Goal: Task Accomplishment & Management: Manage account settings

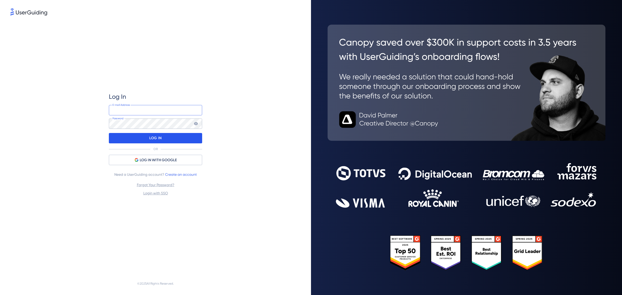
type input "[PERSON_NAME][EMAIL_ADDRESS][DOMAIN_NAME]"
click at [179, 139] on div "LOG IN" at bounding box center [155, 138] width 93 height 10
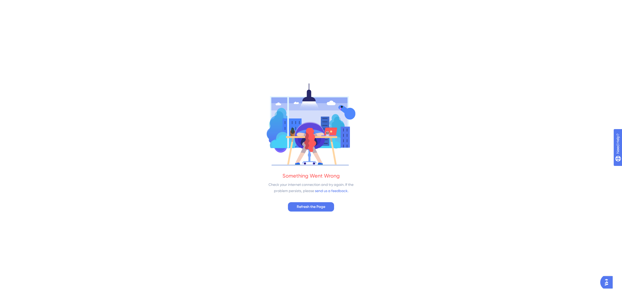
click at [315, 207] on div "✨ Save My Spot!✨" at bounding box center [312, 139] width 622 height 295
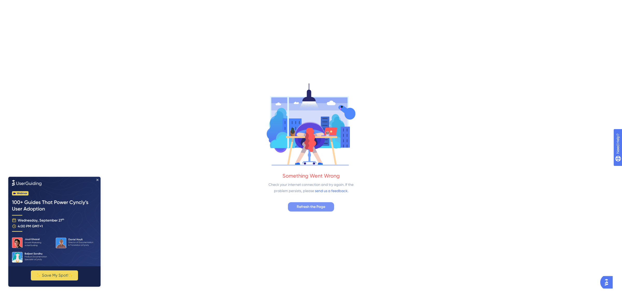
click at [311, 202] on button "Refresh the Page" at bounding box center [311, 206] width 46 height 9
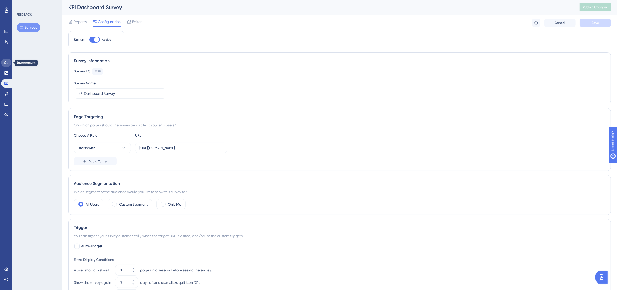
click at [6, 63] on icon at bounding box center [5, 62] width 3 height 3
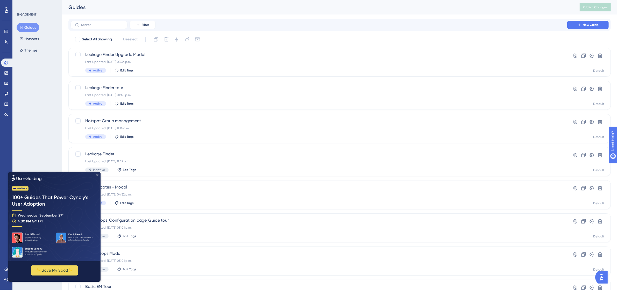
click at [15, 172] on html "✨ Save My Spot!✨" at bounding box center [54, 227] width 92 height 110
click at [97, 175] on icon "Close Preview" at bounding box center [97, 175] width 2 height 2
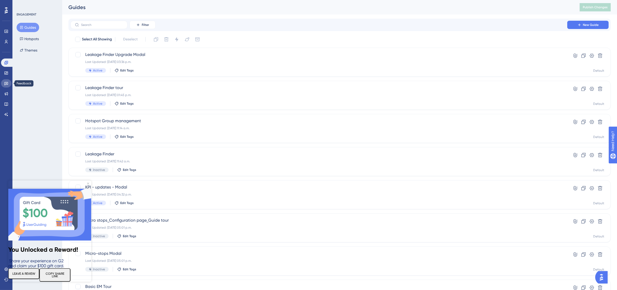
click at [9, 86] on link at bounding box center [6, 83] width 10 height 8
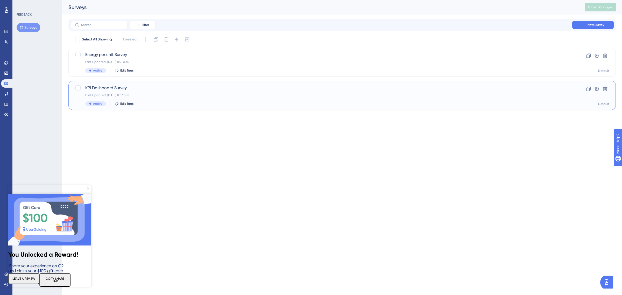
click at [133, 91] on div "KPI Dashboard Survey Last Updated: [DATE] 11:37 a.m. Active Edit Tags" at bounding box center [321, 95] width 472 height 21
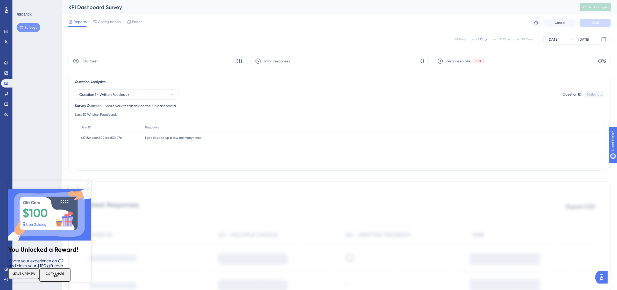
click at [88, 189] on img at bounding box center [49, 215] width 83 height 52
click at [88, 184] on icon "Close Preview" at bounding box center [88, 184] width 2 height 2
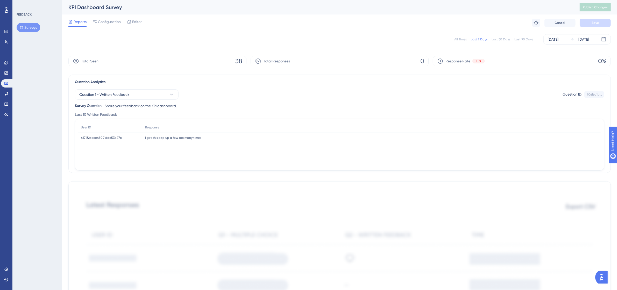
click at [29, 27] on button "Surveys" at bounding box center [29, 27] width 24 height 9
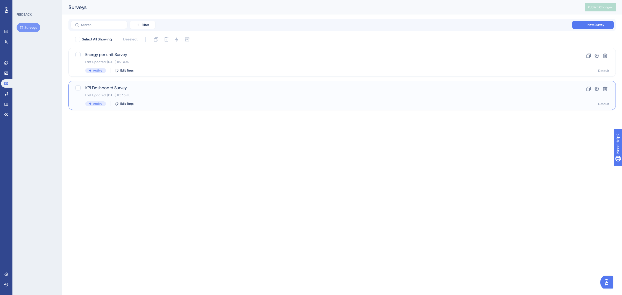
click at [125, 90] on span "KPI Dashboard Survey" at bounding box center [321, 88] width 472 height 6
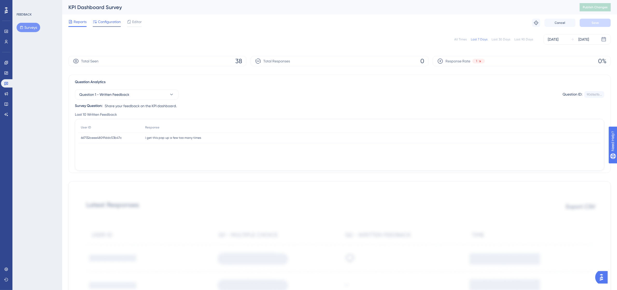
click at [100, 19] on span "Configuration" at bounding box center [109, 22] width 23 height 6
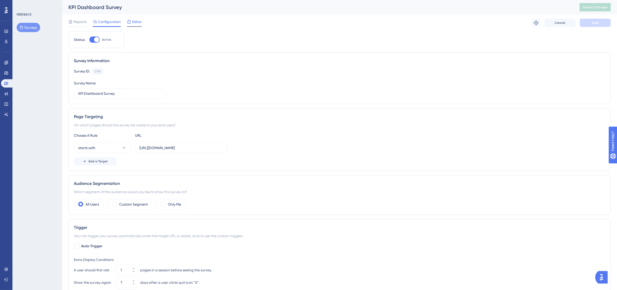
click at [136, 19] on span "Editor" at bounding box center [137, 22] width 10 height 6
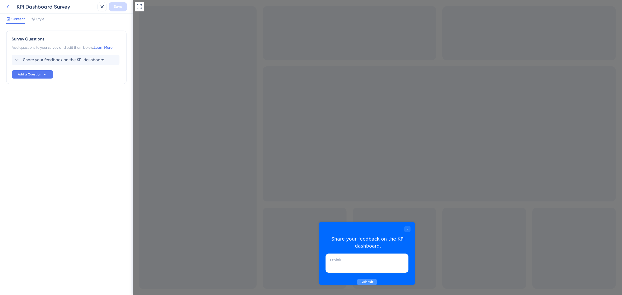
click at [10, 10] on button at bounding box center [7, 6] width 9 height 9
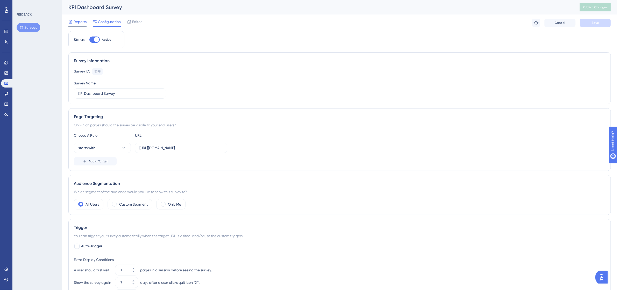
click at [80, 23] on span "Reports" at bounding box center [80, 22] width 13 height 6
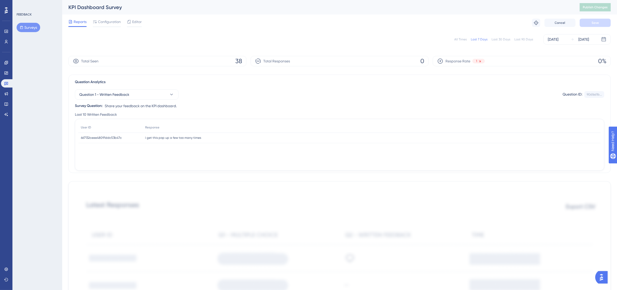
click at [116, 154] on div "User ID Response 667132ceee48091ddc53b47c 667132ceee48091ddc53b47c i get this p…" at bounding box center [339, 144] width 523 height 45
click at [162, 96] on button "Question 1 - Written Feedback" at bounding box center [127, 94] width 104 height 10
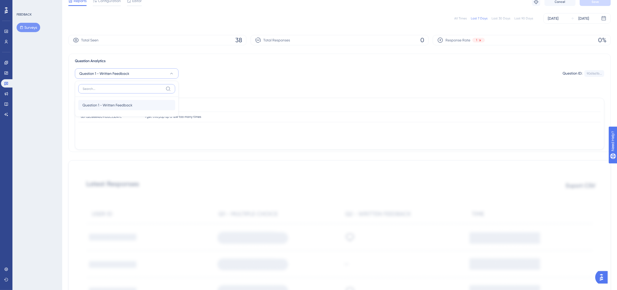
scroll to position [32, 0]
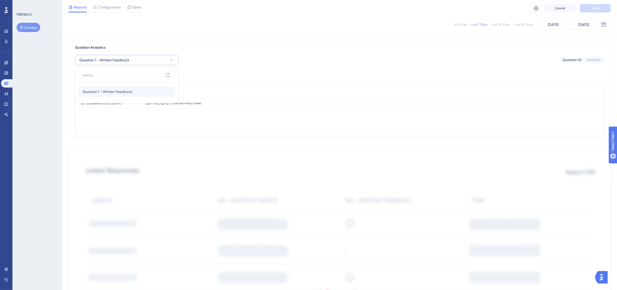
drag, startPoint x: 132, startPoint y: 102, endPoint x: 135, endPoint y: 92, distance: 10.2
click at [134, 96] on div "Question 1 - Written Feedback Question 1 - Written Feedback" at bounding box center [127, 85] width 104 height 36
click at [137, 87] on div "Question 1 - Written Feedback Question 1 - Written Feedback" at bounding box center [126, 92] width 89 height 10
click at [222, 57] on div "Question 1 - Written Feedback Question ID: 90616d1b... Copy" at bounding box center [339, 60] width 529 height 10
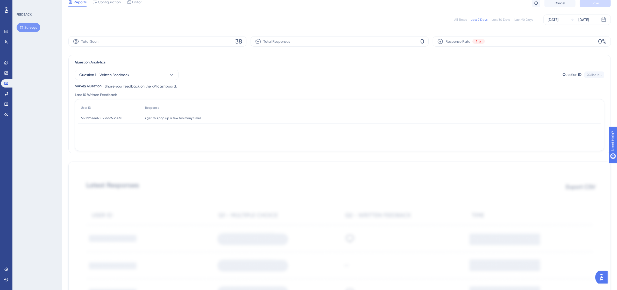
scroll to position [0, 0]
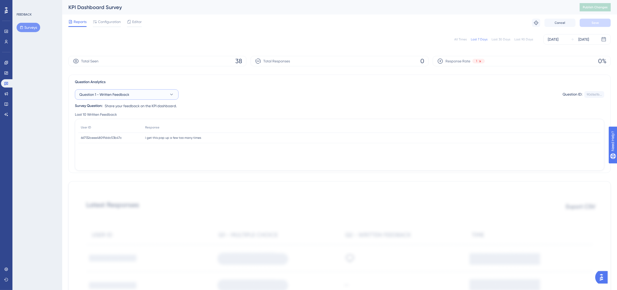
click at [115, 96] on span "Question 1 - Written Feedback" at bounding box center [104, 94] width 50 height 6
click at [123, 125] on span "Question 1 - Written Feedback" at bounding box center [107, 126] width 50 height 6
click at [142, 91] on button "Question 1 - Written Feedback" at bounding box center [127, 94] width 104 height 10
click at [269, 109] on div "Question Analytics Question 1 - Written Feedback Question 1 - Written Feedback …" at bounding box center [339, 124] width 542 height 98
click at [461, 58] on span "Response Rate" at bounding box center [458, 61] width 25 height 6
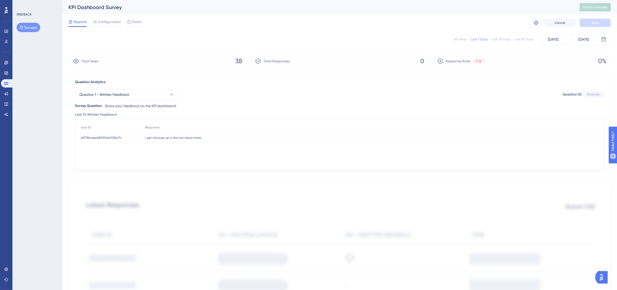
click at [463, 39] on div "All Times" at bounding box center [460, 39] width 12 height 4
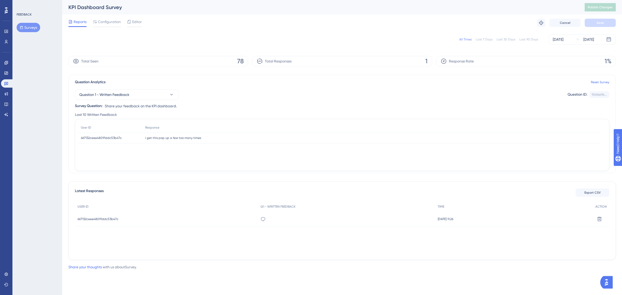
drag, startPoint x: 385, startPoint y: 40, endPoint x: 409, endPoint y: 37, distance: 24.9
click at [387, 39] on div "All Times Last 7 Days Last 30 Days Last 90 Days [DATE] [DATE]" at bounding box center [341, 39] width 547 height 10
click at [115, 24] on span "Configuration" at bounding box center [109, 22] width 23 height 6
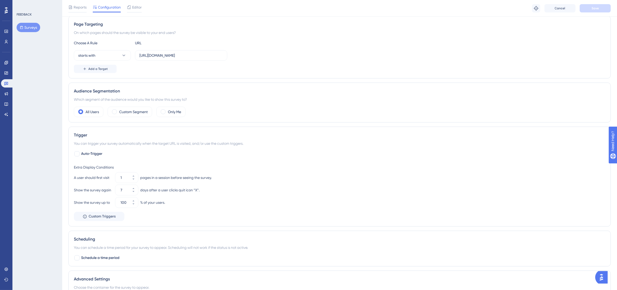
scroll to position [97, 0]
click at [121, 110] on label "Custom Segment" at bounding box center [133, 109] width 29 height 6
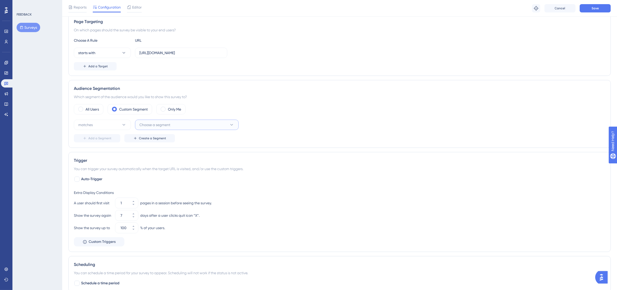
click at [143, 124] on span "Choose a segment" at bounding box center [154, 125] width 31 height 6
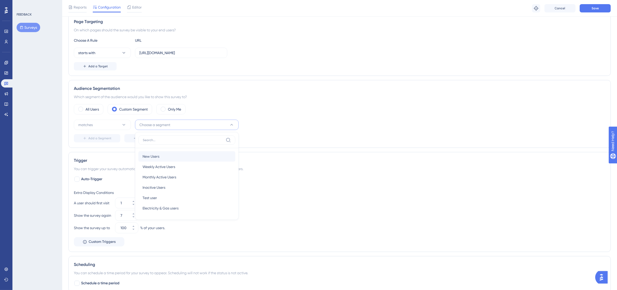
scroll to position [129, 0]
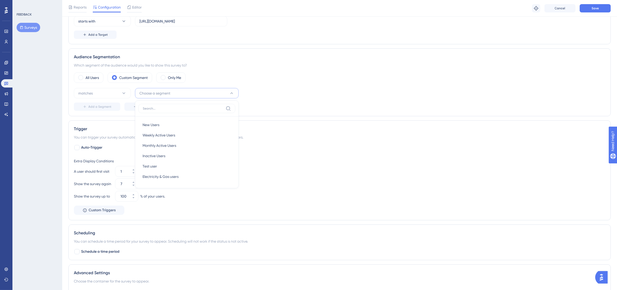
click at [270, 95] on div "matches Choose a segment New Users New Users Weekly Active Users Weekly Active …" at bounding box center [340, 93] width 532 height 10
click at [91, 78] on label "All Users" at bounding box center [92, 78] width 13 height 6
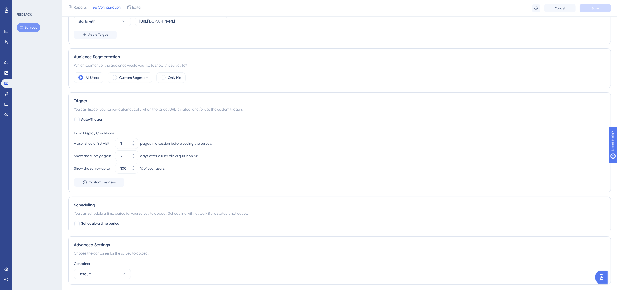
scroll to position [156, 0]
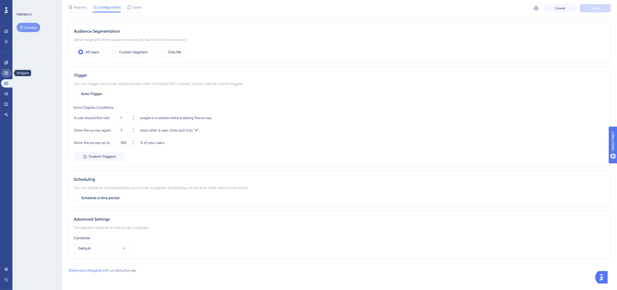
click at [7, 75] on icon at bounding box center [6, 73] width 4 height 4
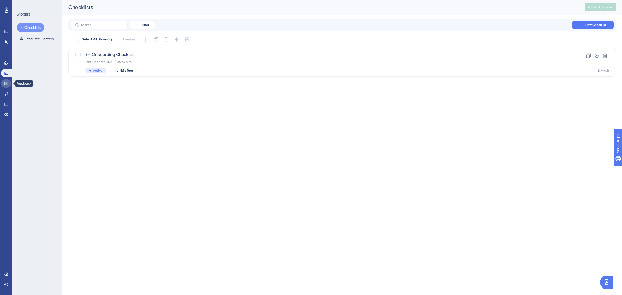
click at [8, 84] on icon at bounding box center [6, 83] width 4 height 4
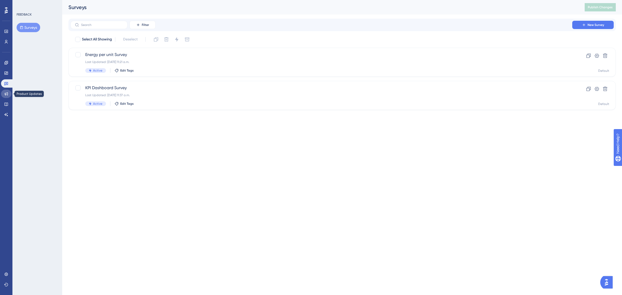
click at [8, 92] on icon at bounding box center [6, 94] width 4 height 4
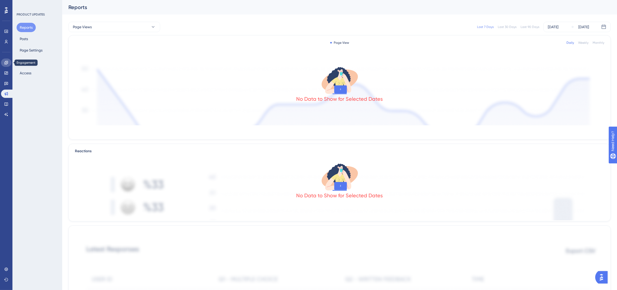
click at [6, 64] on icon at bounding box center [6, 63] width 4 height 4
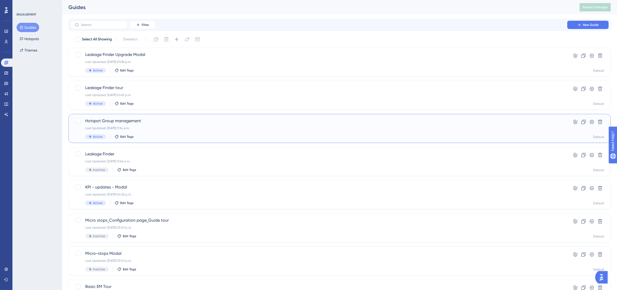
click at [156, 129] on div "Last Updated: [DATE] 11:14 a.m." at bounding box center [318, 128] width 467 height 4
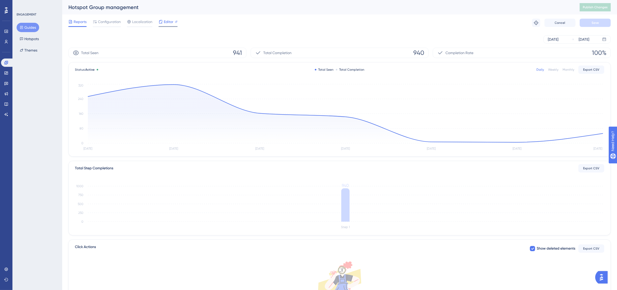
click at [165, 23] on span "Editor" at bounding box center [169, 22] width 10 height 6
click at [33, 39] on button "Hotspots" at bounding box center [29, 38] width 25 height 9
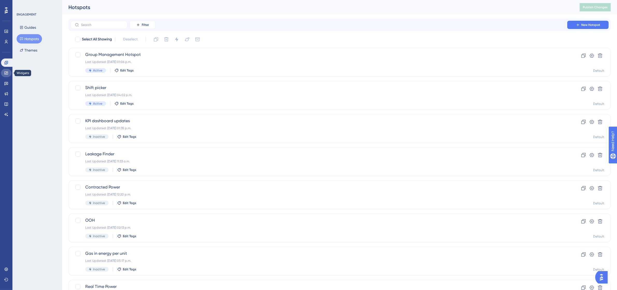
click at [7, 73] on icon at bounding box center [5, 73] width 3 height 3
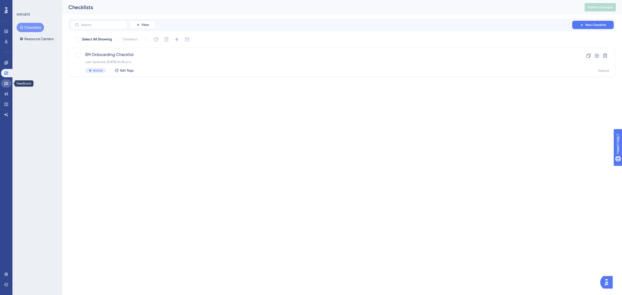
click at [7, 81] on icon at bounding box center [6, 83] width 4 height 4
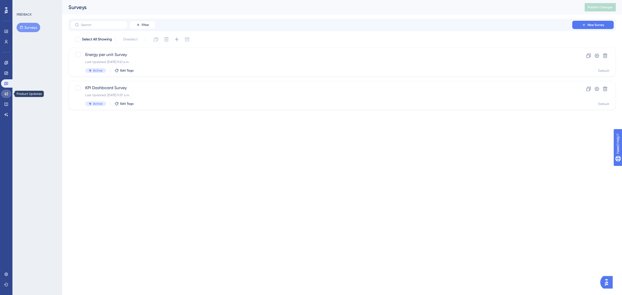
click at [4, 95] on icon at bounding box center [6, 94] width 4 height 4
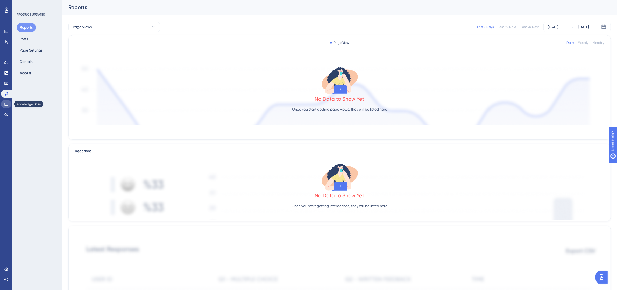
click at [6, 101] on link at bounding box center [6, 104] width 10 height 8
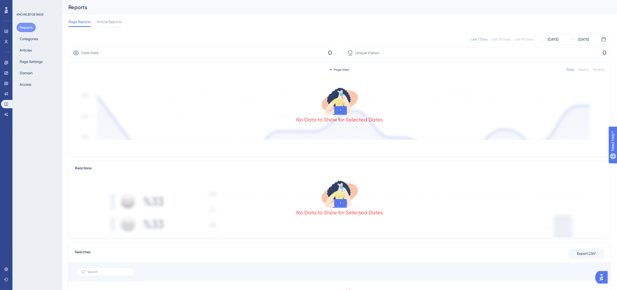
click at [9, 59] on div "Engagement" at bounding box center [6, 63] width 10 height 8
click at [7, 61] on icon at bounding box center [6, 63] width 4 height 4
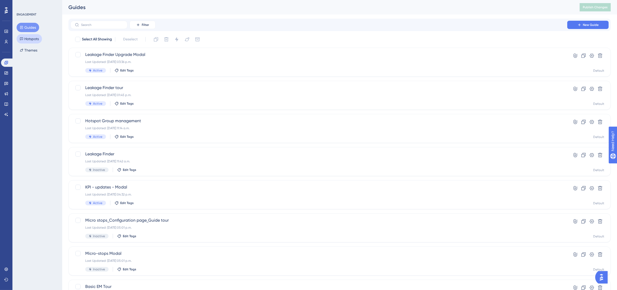
click at [27, 37] on button "Hotspots" at bounding box center [29, 38] width 25 height 9
click at [27, 27] on button "Guides" at bounding box center [28, 27] width 23 height 9
click at [153, 125] on div "Hotspot Group management Last Updated: [DATE] 11:14 a.m. Active Edit Tags" at bounding box center [318, 128] width 467 height 21
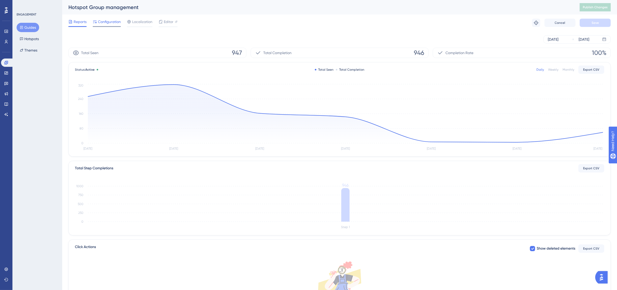
click at [119, 25] on div "Configuration" at bounding box center [107, 23] width 28 height 8
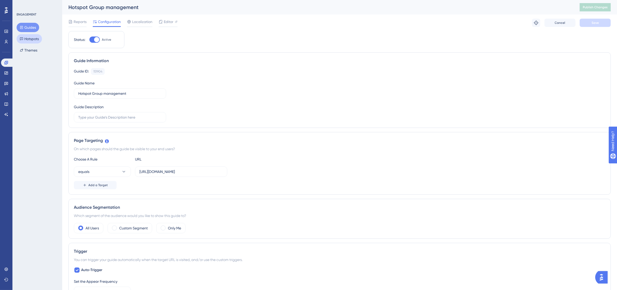
click at [33, 38] on button "Hotspots" at bounding box center [29, 38] width 25 height 9
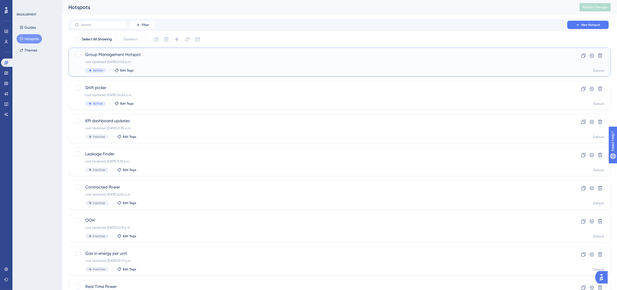
click at [154, 60] on div "Last Updated: [DATE] 01:06 p.m." at bounding box center [318, 62] width 467 height 4
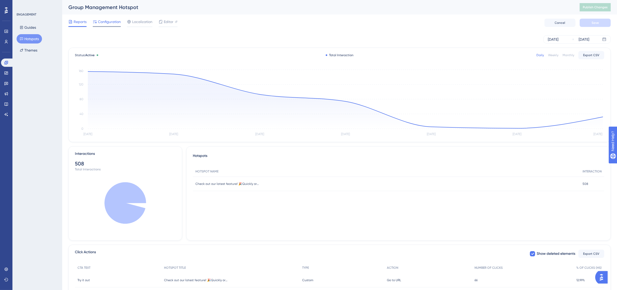
click at [115, 25] on span "Configuration" at bounding box center [109, 22] width 23 height 6
